Goal: Task Accomplishment & Management: Use online tool/utility

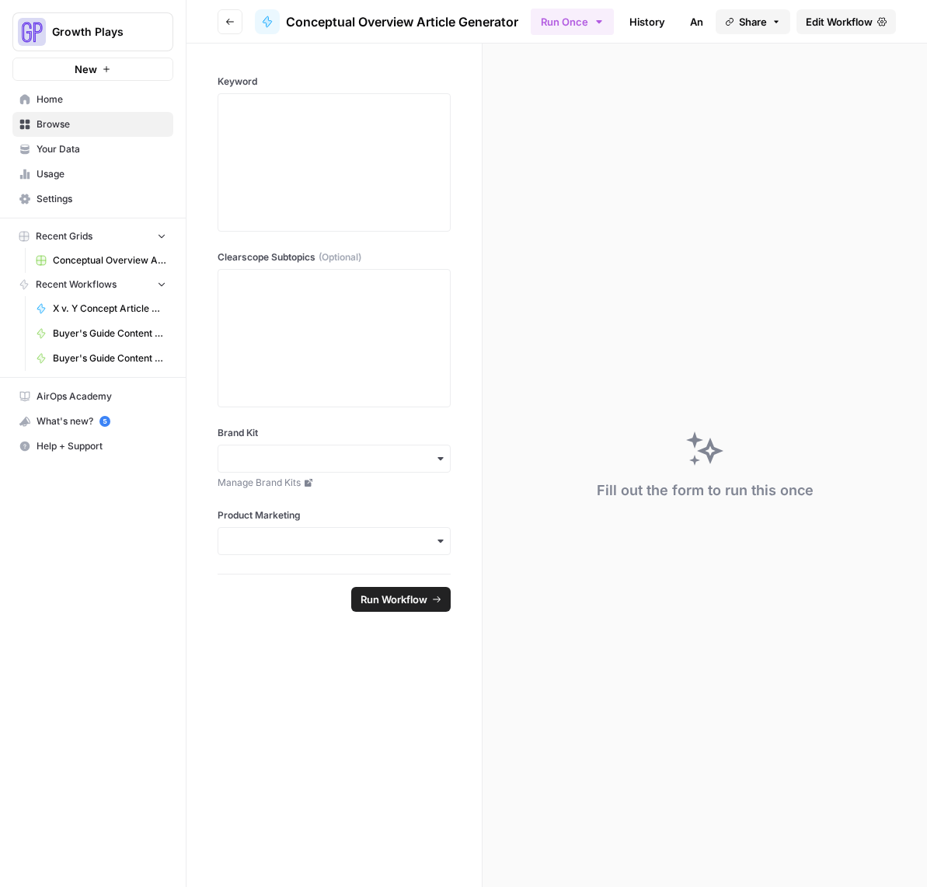
click at [826, 20] on span "Edit Workflow" at bounding box center [839, 22] width 67 height 16
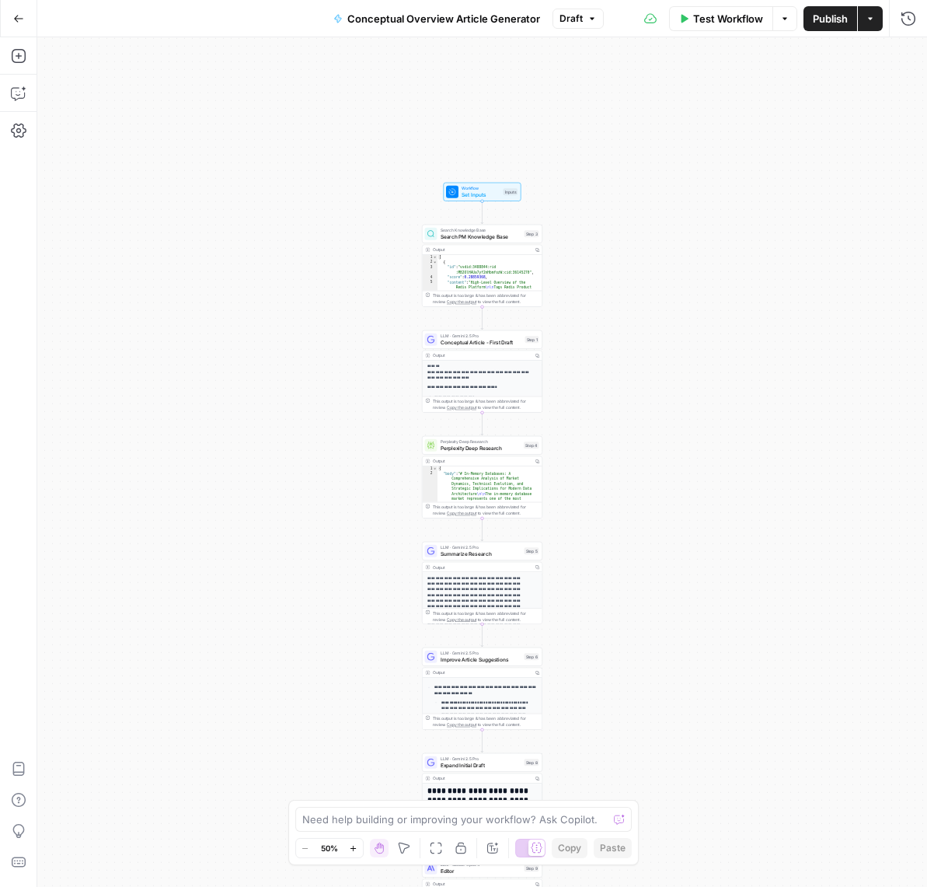
click at [351, 853] on button "Zoom In" at bounding box center [353, 848] width 19 height 19
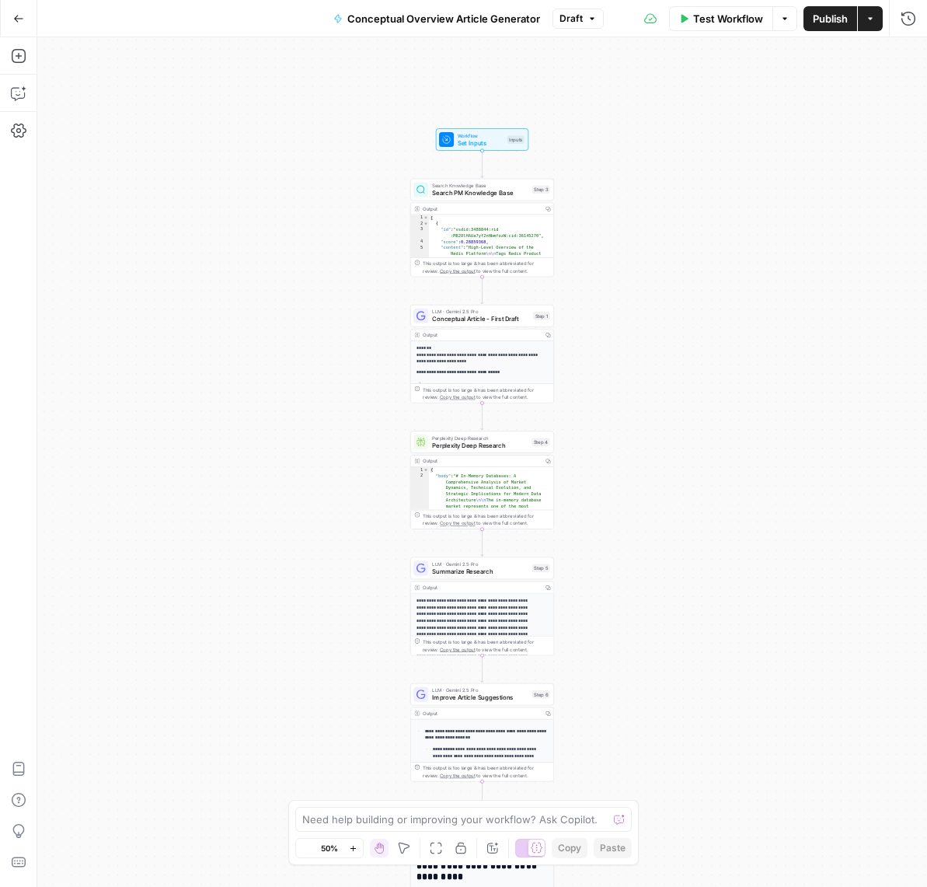
click at [351, 853] on button "Zoom In" at bounding box center [353, 848] width 19 height 19
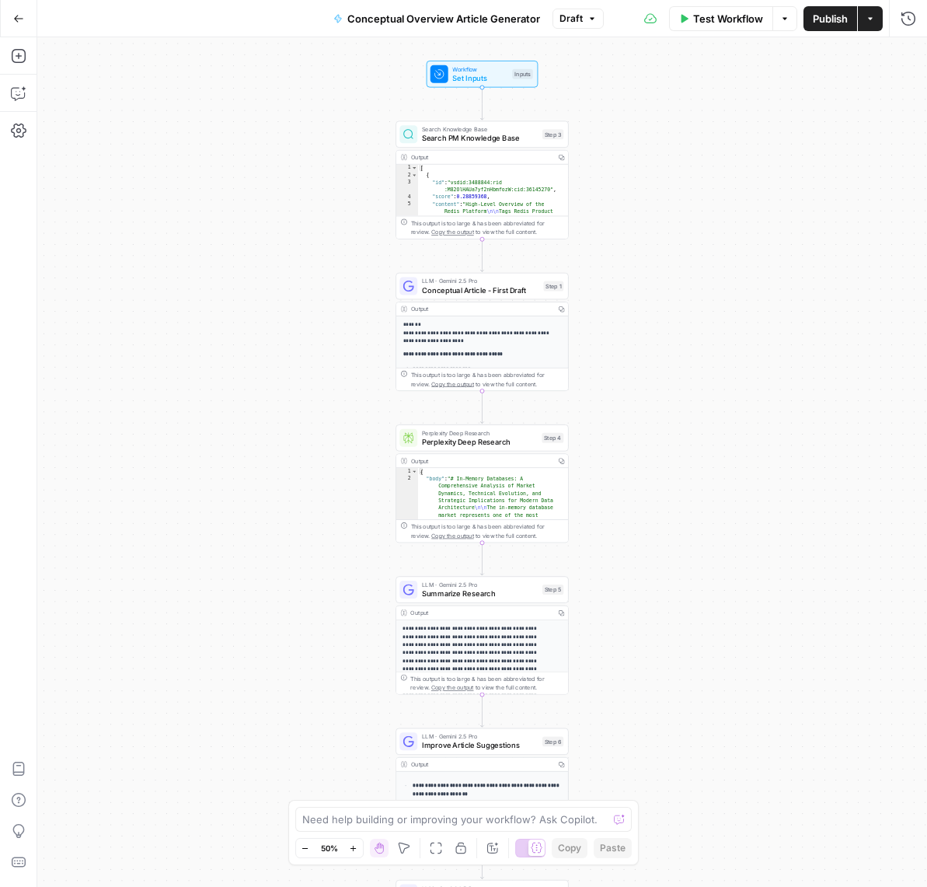
click at [351, 853] on button "Zoom In" at bounding box center [353, 848] width 19 height 19
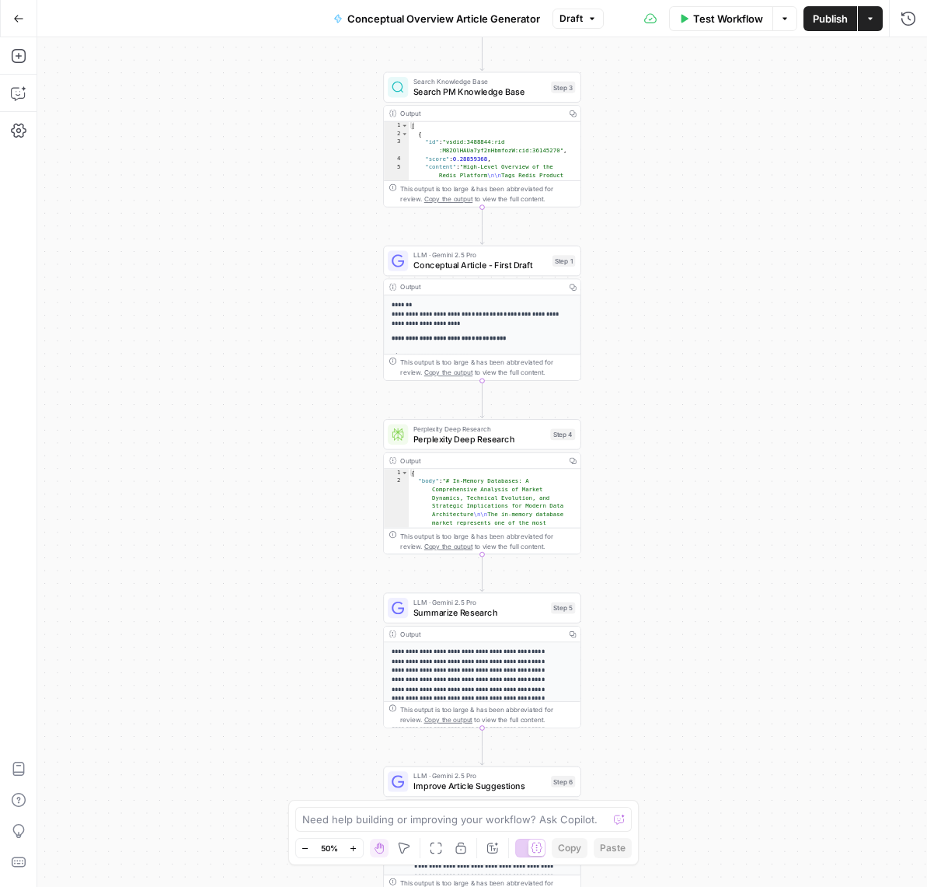
click at [351, 853] on button "Zoom In" at bounding box center [353, 848] width 19 height 19
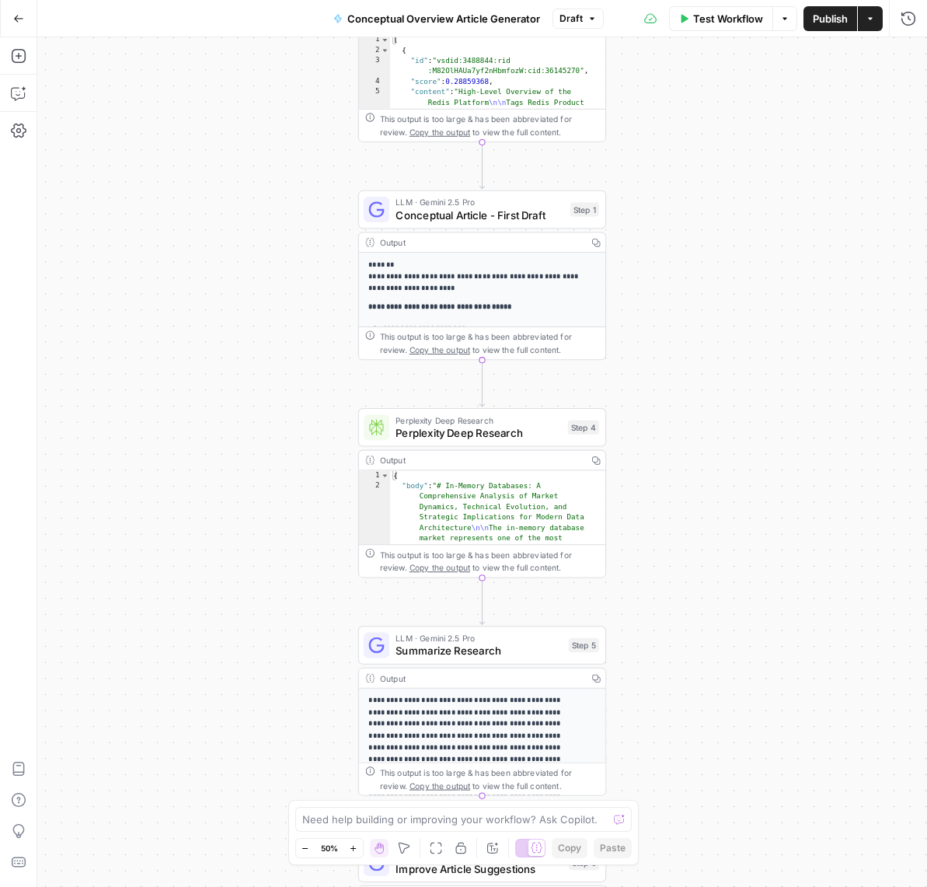
click at [351, 853] on button "Zoom In" at bounding box center [353, 848] width 19 height 19
